Goal: Transaction & Acquisition: Purchase product/service

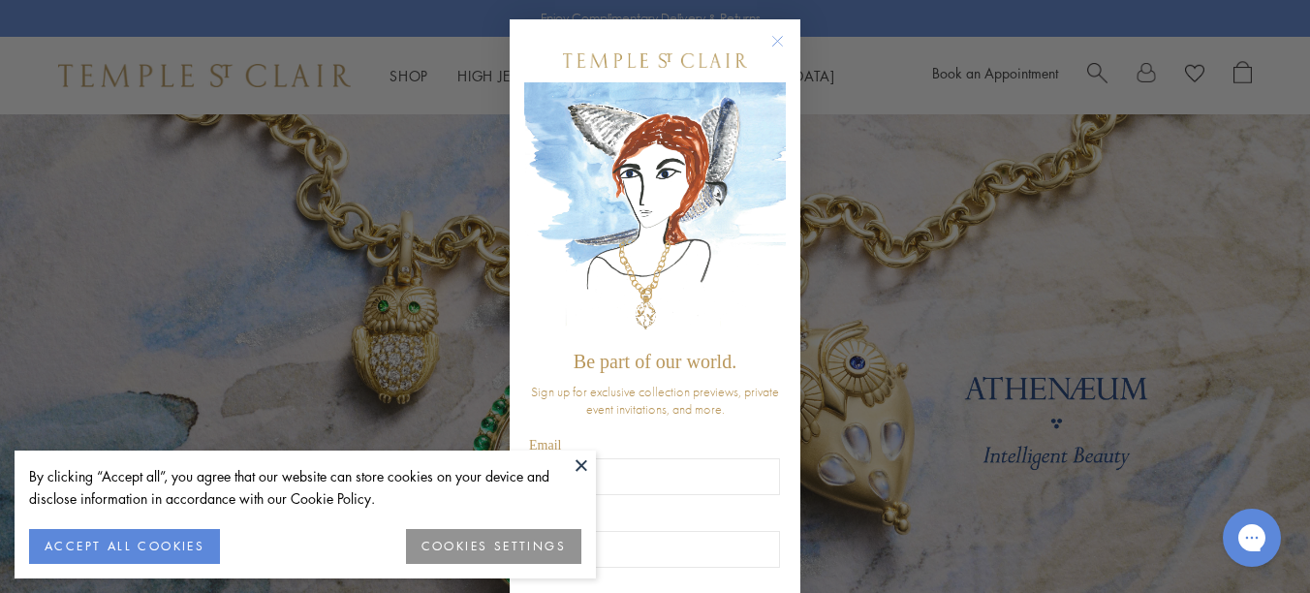
click at [767, 38] on circle "Close dialog" at bounding box center [778, 41] width 23 height 23
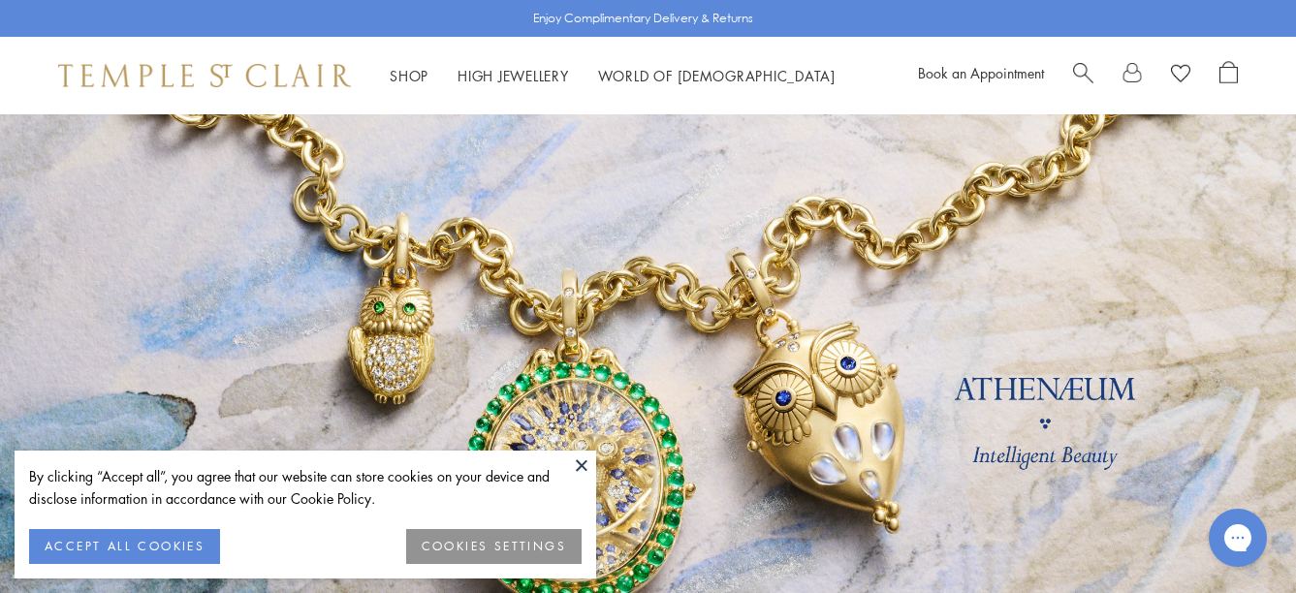
click at [1074, 70] on span "Search" at bounding box center [1083, 71] width 20 height 20
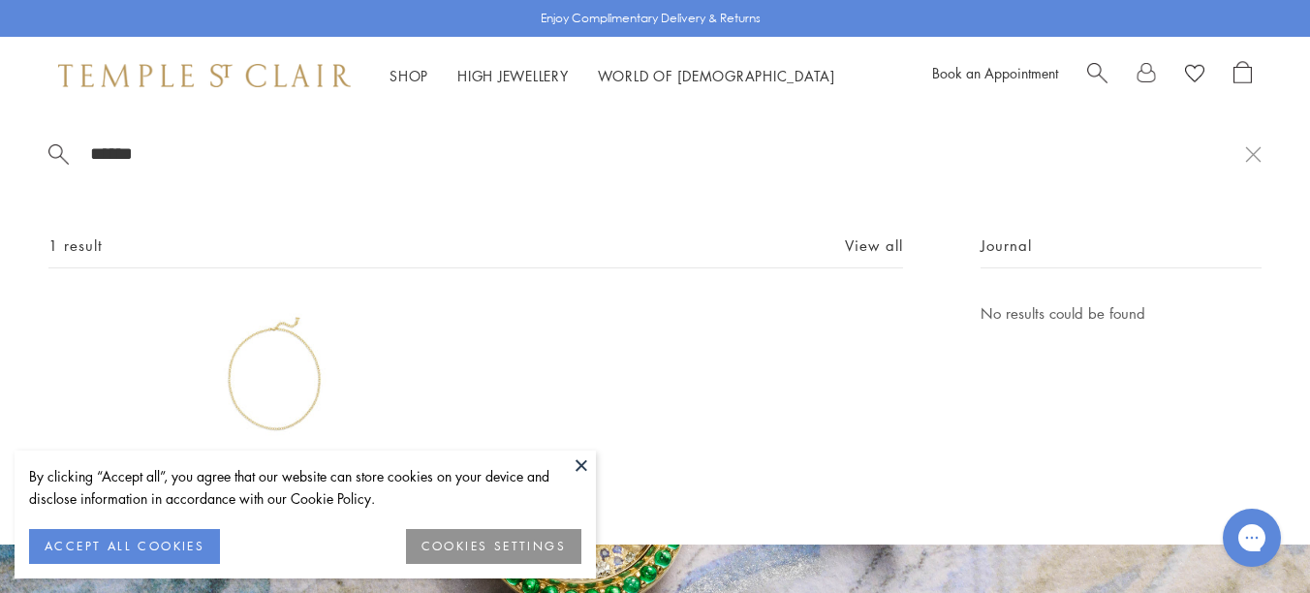
type input "******"
click at [293, 386] on img at bounding box center [274, 377] width 153 height 153
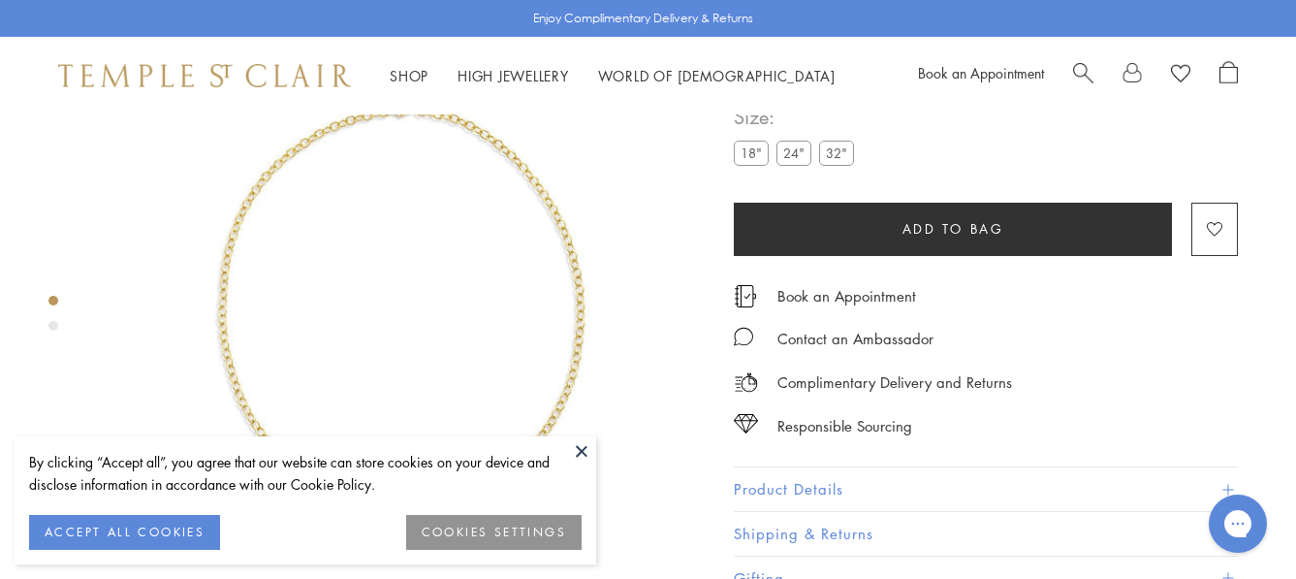
click at [793, 155] on label "24"" at bounding box center [793, 153] width 35 height 24
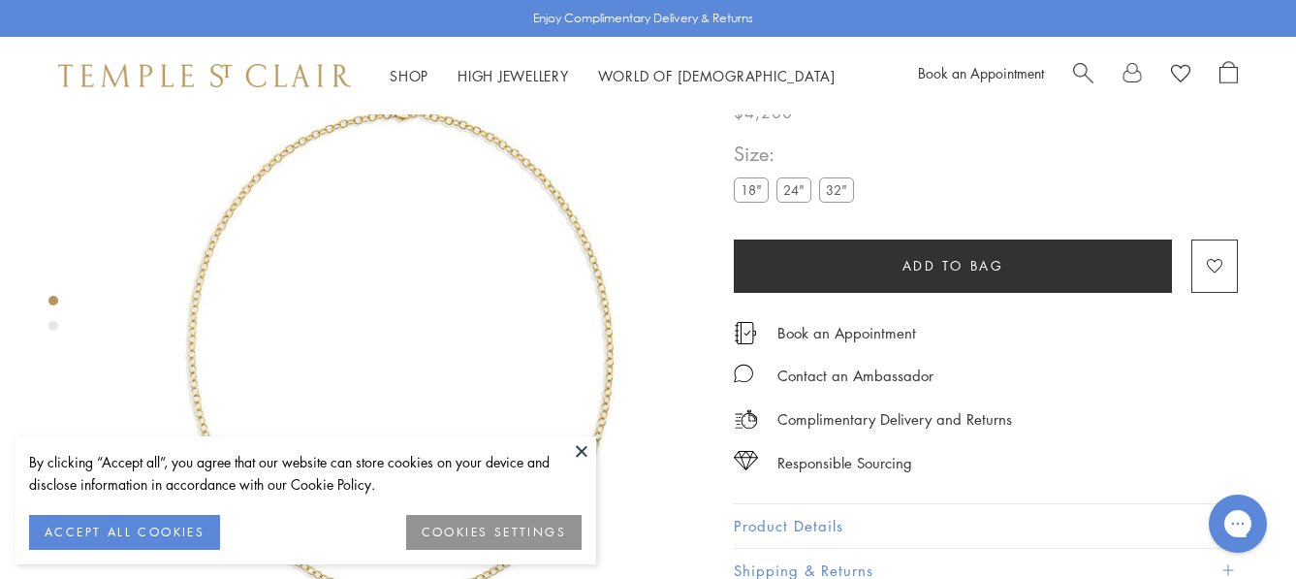
scroll to position [77, 0]
click at [833, 196] on label "32"" at bounding box center [836, 190] width 35 height 24
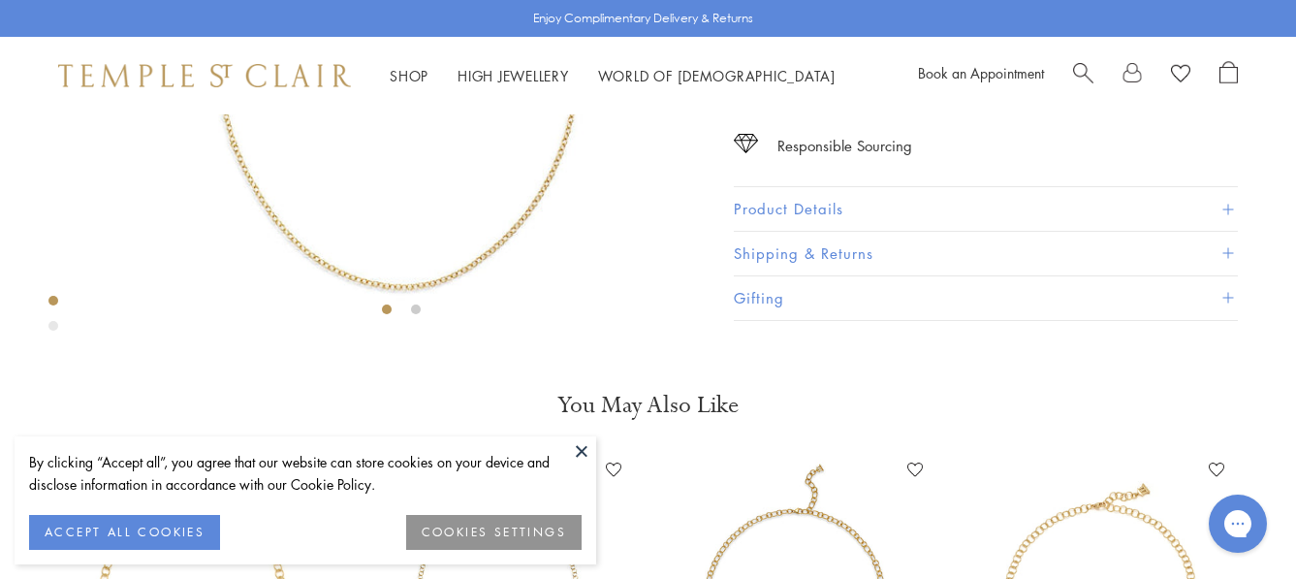
scroll to position [399, 0]
click at [582, 454] on button at bounding box center [581, 450] width 29 height 29
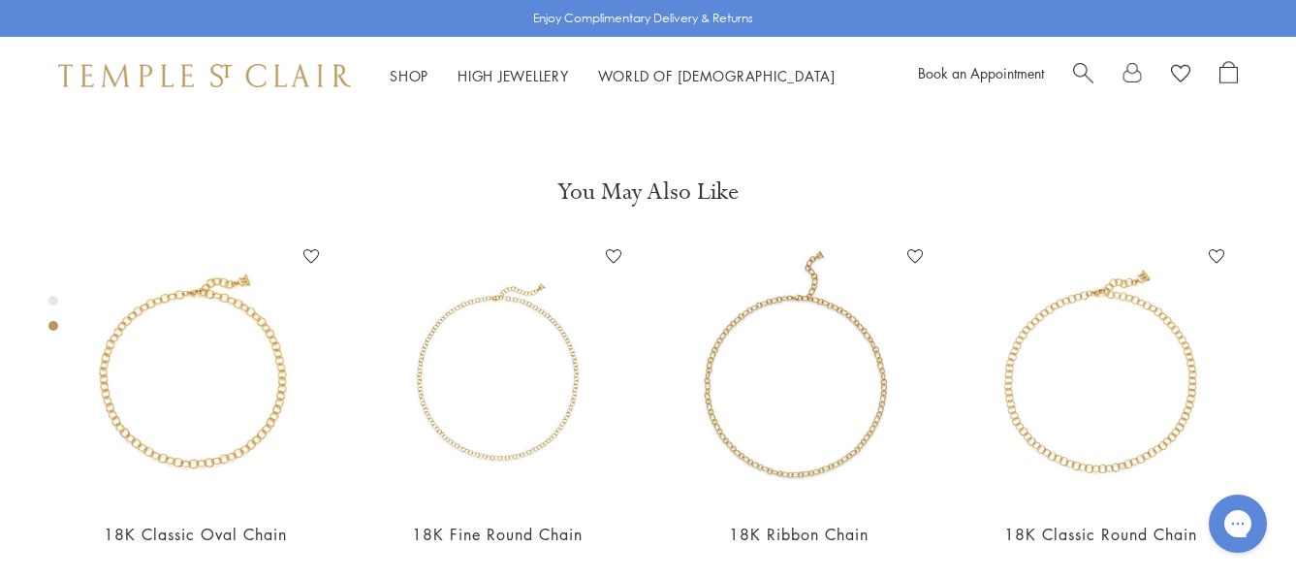
scroll to position [504, 0]
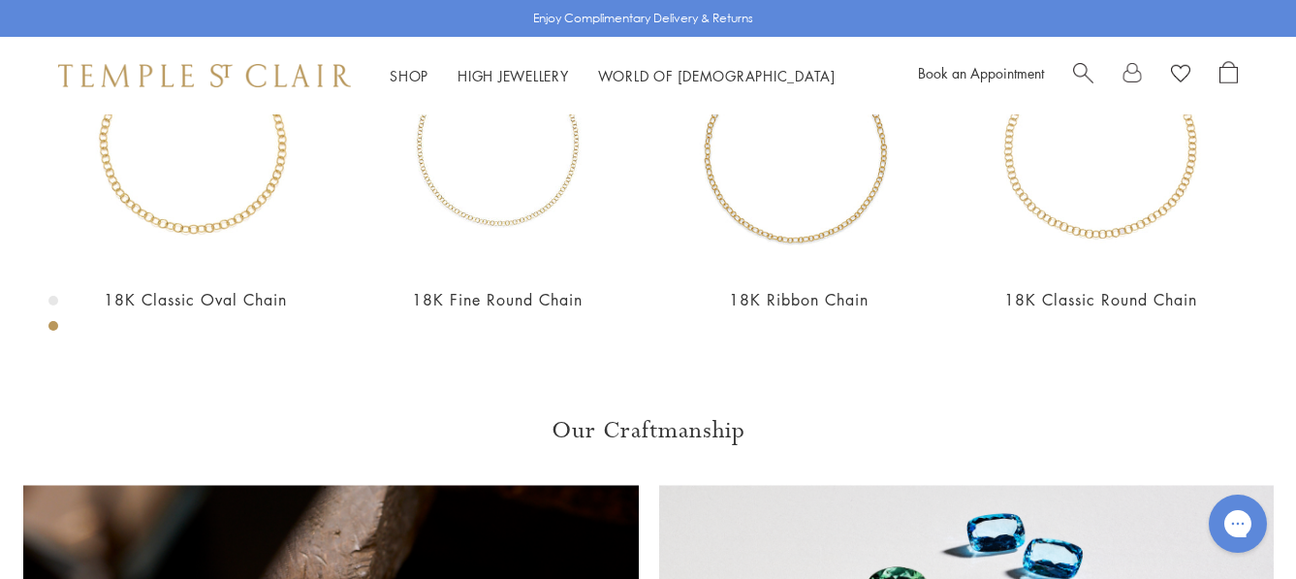
scroll to position [845, 0]
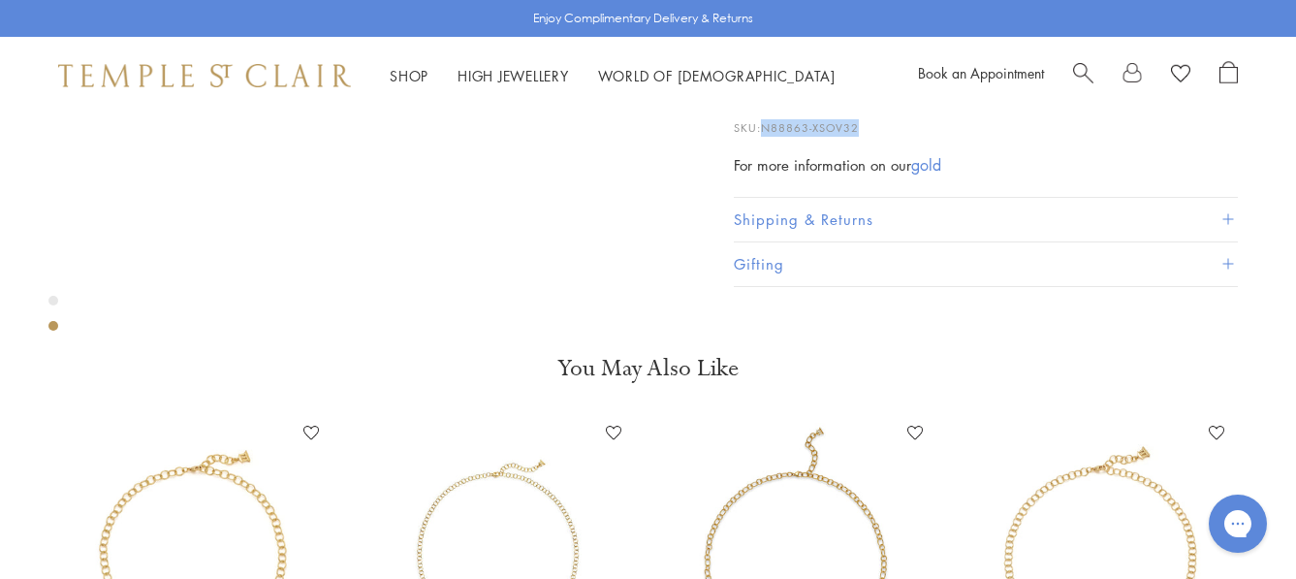
drag, startPoint x: 863, startPoint y: 329, endPoint x: 765, endPoint y: 331, distance: 97.9
click at [765, 137] on p "SKU: N88863-XSOV32" at bounding box center [986, 118] width 504 height 37
copy span "N88863-XSOV32"
click at [1149, 137] on p "SKU: N88863-XSOV32" at bounding box center [986, 118] width 504 height 37
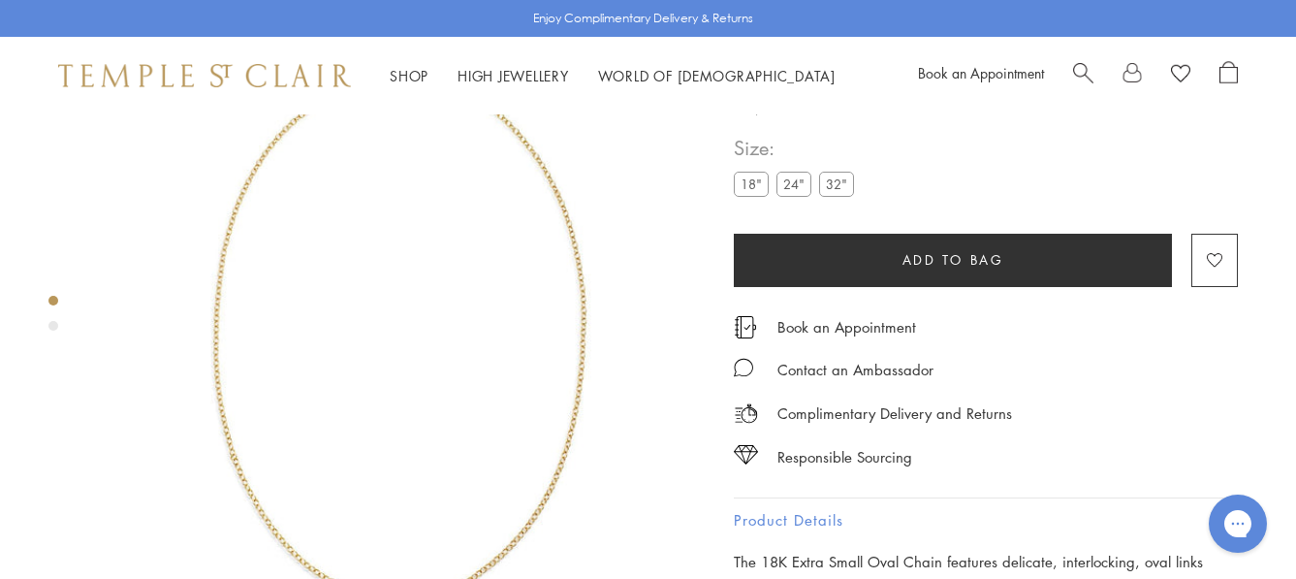
scroll to position [79, 0]
